Goal: Register for event/course

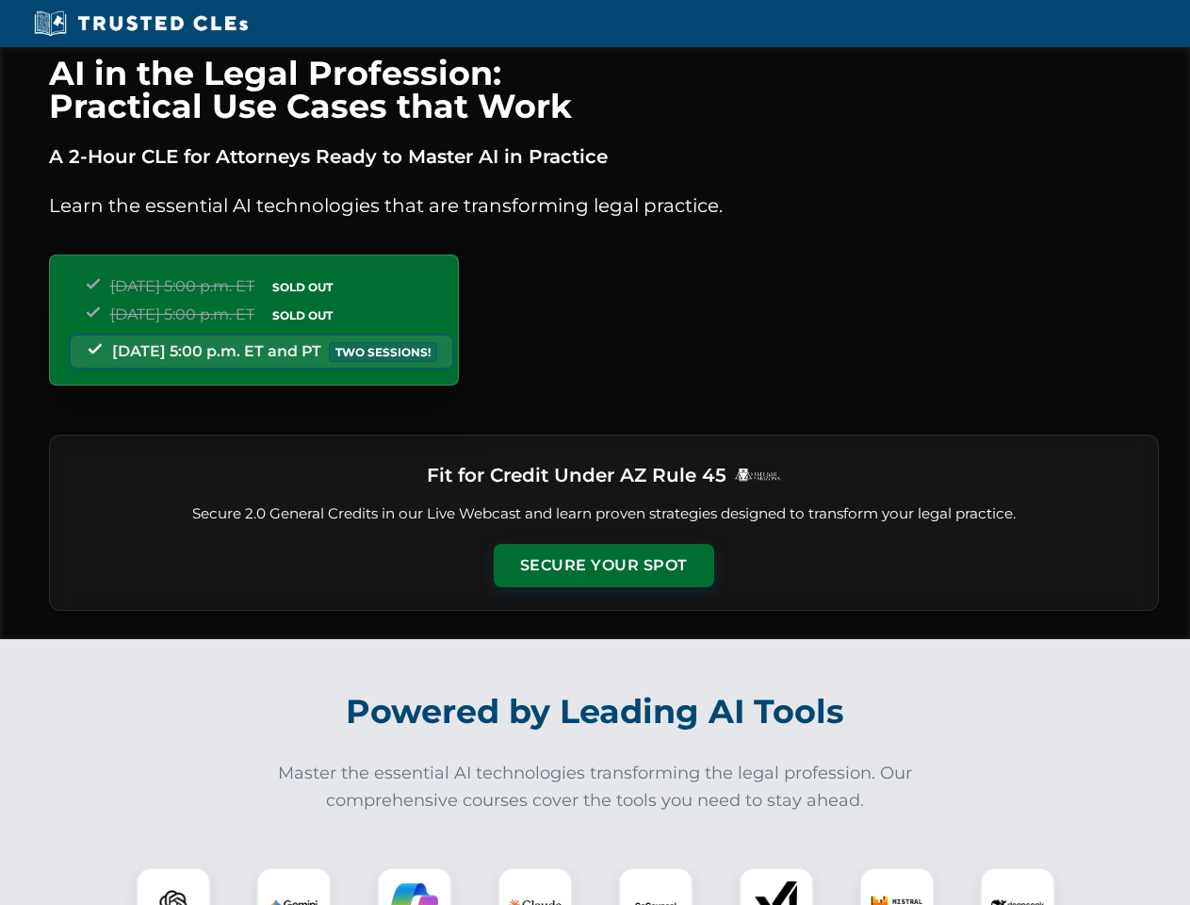
click at [603, 565] on button "Secure Your Spot" at bounding box center [604, 565] width 221 height 43
click at [173, 886] on img at bounding box center [173, 904] width 55 height 55
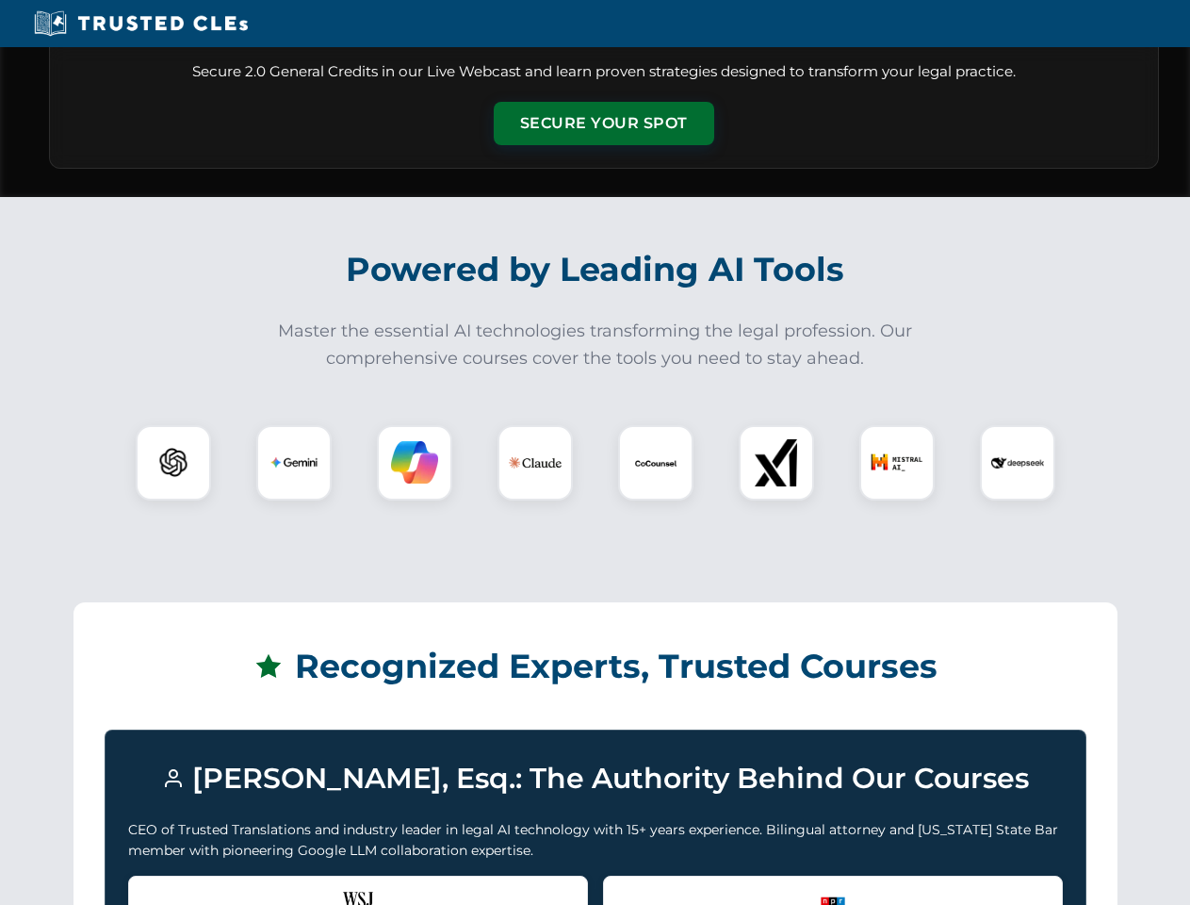
click at [294, 886] on div "Recognized by the WSJ [PERSON_NAME] was featured for his expertise in AI legal …" at bounding box center [358, 912] width 460 height 75
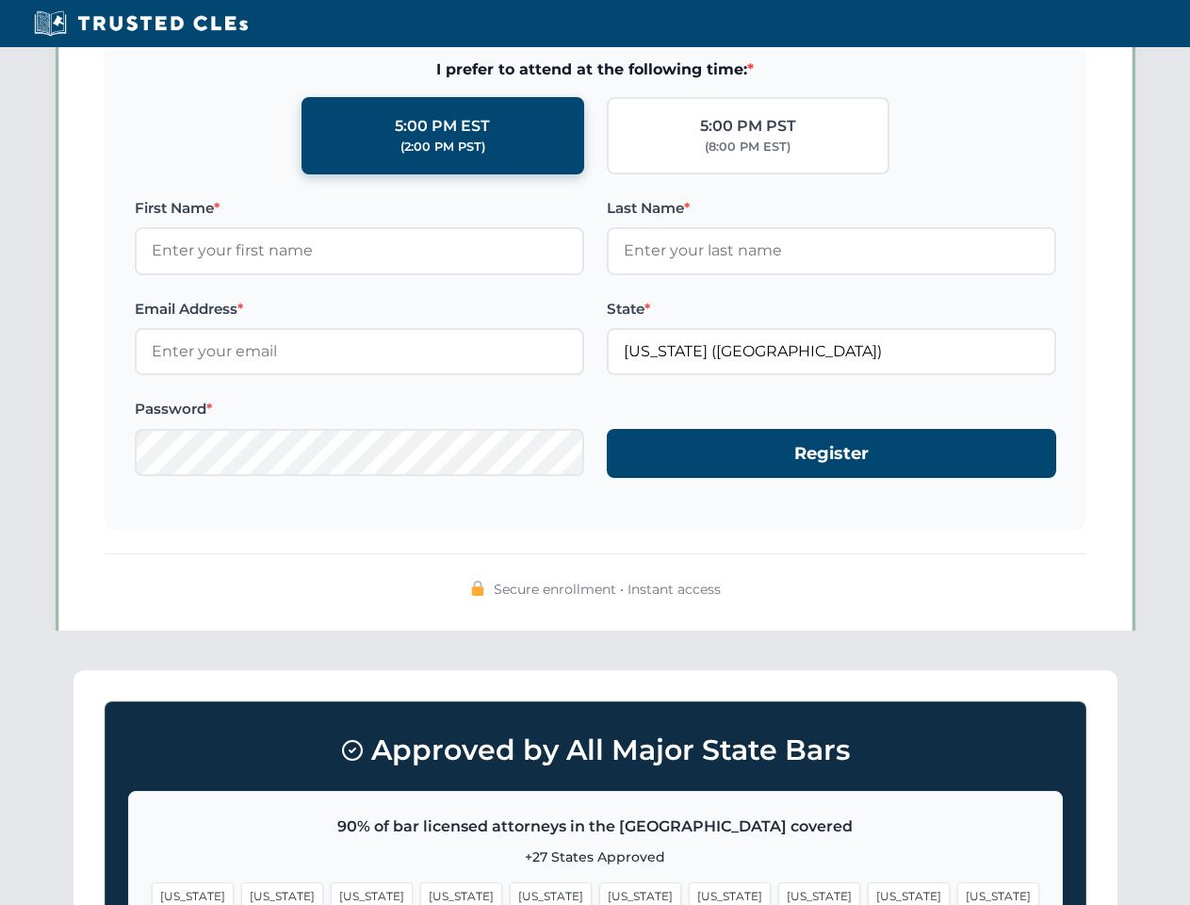
click at [689, 886] on span "[US_STATE]" at bounding box center [730, 895] width 82 height 27
click at [868, 886] on span "[US_STATE]" at bounding box center [909, 895] width 82 height 27
